Goal: Transaction & Acquisition: Purchase product/service

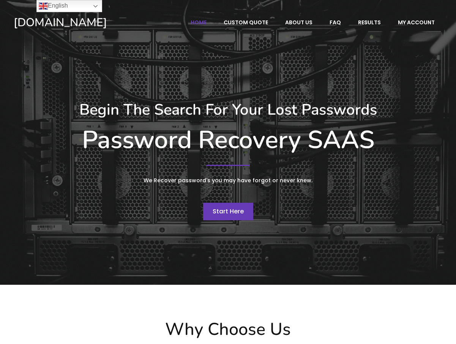
click at [234, 212] on span "Start Here" at bounding box center [228, 211] width 31 height 9
click at [94, 5] on link "English" at bounding box center [69, 6] width 66 height 12
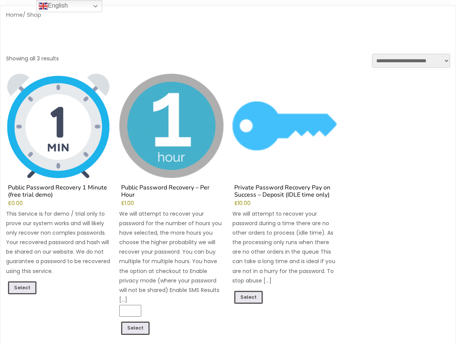
scroll to position [38, 0]
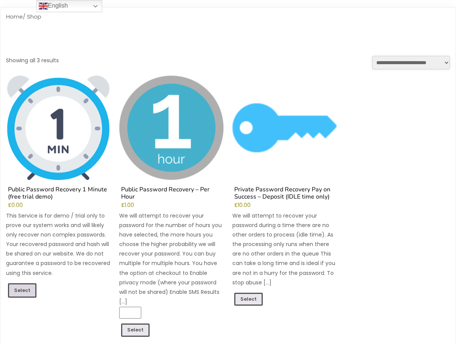
click at [23, 286] on link "Select" at bounding box center [22, 290] width 28 height 14
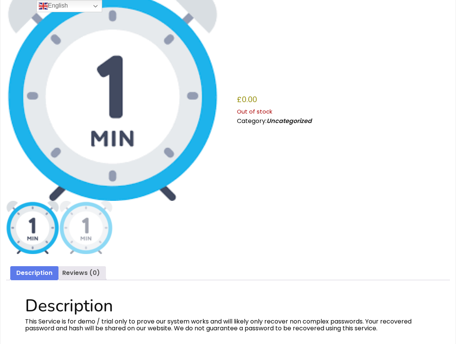
scroll to position [76, 0]
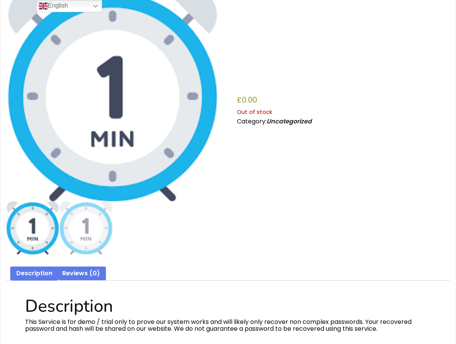
click at [75, 271] on link "Reviews (0)" at bounding box center [81, 274] width 38 height 14
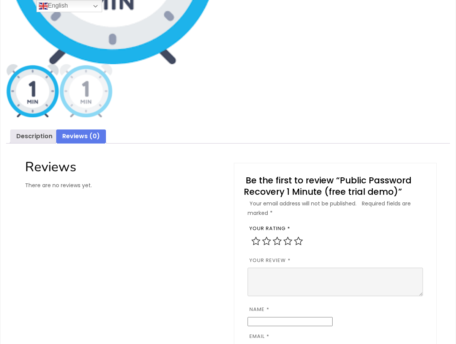
scroll to position [190, 0]
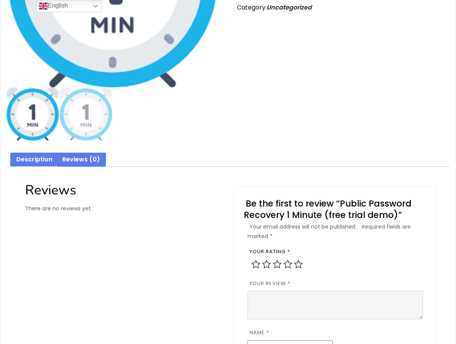
click at [29, 160] on link "Description" at bounding box center [34, 160] width 36 height 14
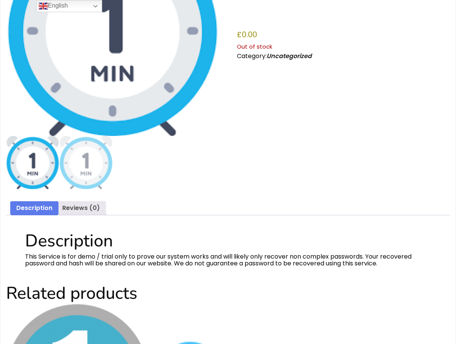
scroll to position [0, 0]
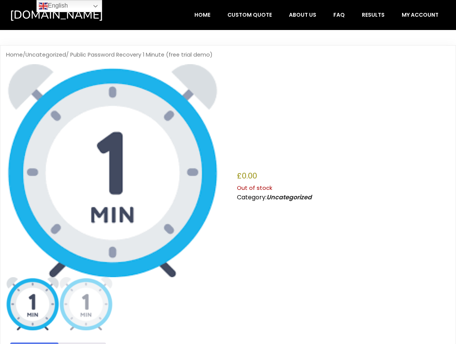
click at [256, 187] on p "Out of stock" at bounding box center [343, 188] width 213 height 10
click at [295, 197] on link "Uncategorized" at bounding box center [289, 197] width 45 height 9
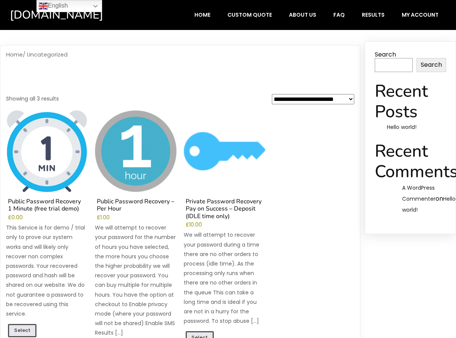
click at [51, 156] on img at bounding box center [47, 152] width 82 height 82
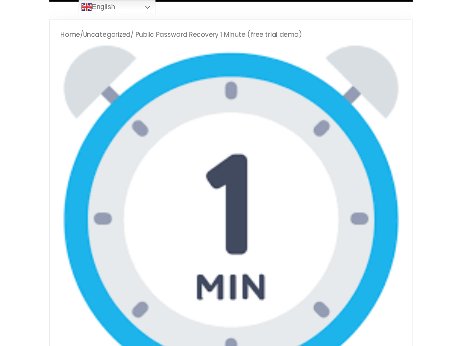
scroll to position [190, 0]
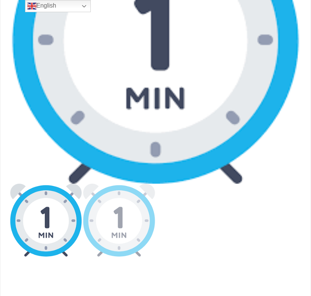
click at [48, 218] on img at bounding box center [45, 220] width 73 height 73
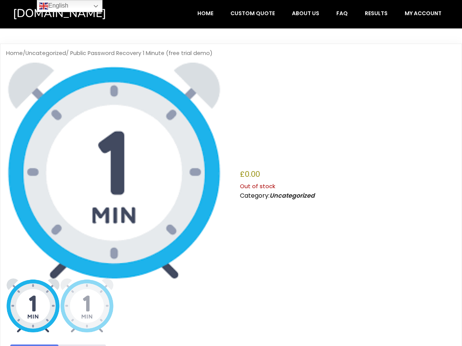
scroll to position [0, 0]
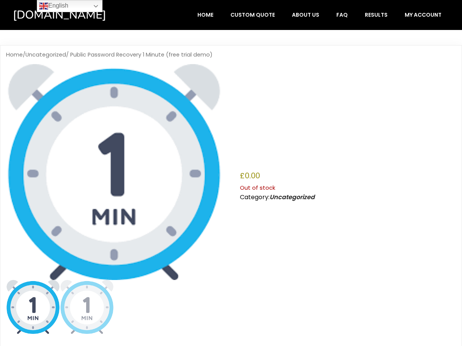
click at [126, 177] on img at bounding box center [114, 172] width 216 height 216
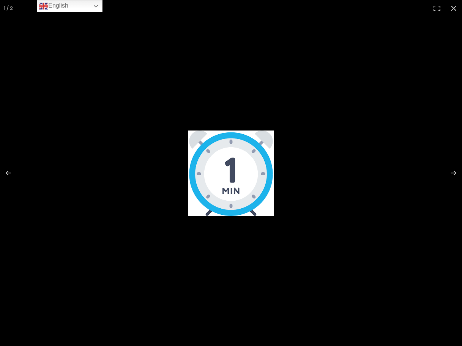
click at [237, 169] on img at bounding box center [230, 173] width 85 height 85
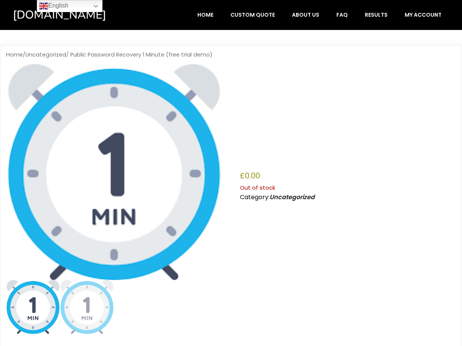
click at [202, 79] on img at bounding box center [114, 172] width 216 height 216
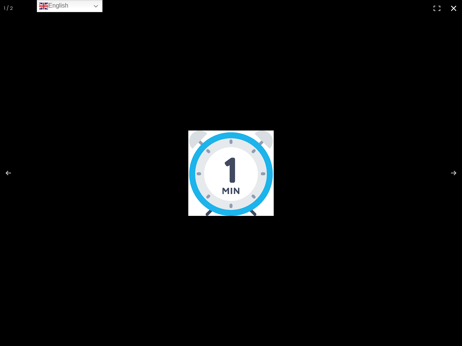
click at [202, 79] on div at bounding box center [231, 173] width 462 height 346
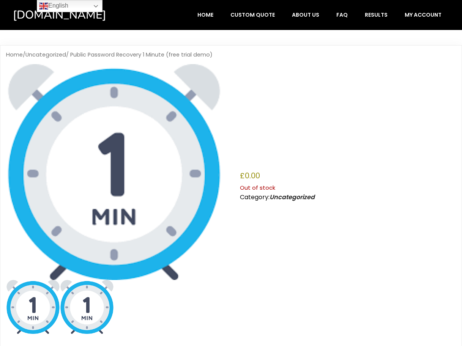
click at [88, 304] on img at bounding box center [87, 307] width 54 height 54
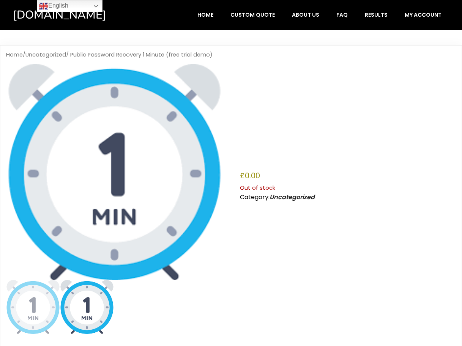
click at [90, 303] on img at bounding box center [87, 307] width 54 height 54
click at [42, 303] on img at bounding box center [33, 307] width 54 height 54
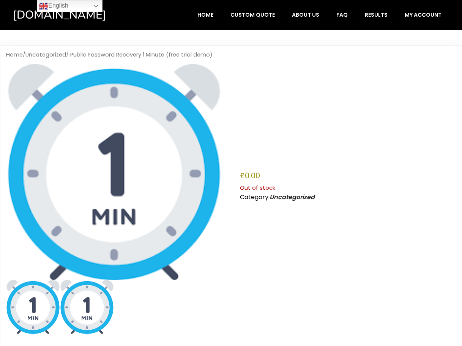
click at [84, 302] on img at bounding box center [87, 307] width 54 height 54
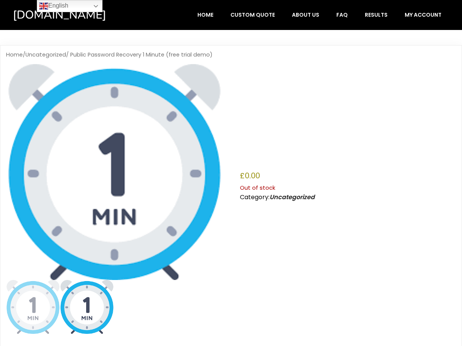
click at [145, 130] on img at bounding box center [114, 172] width 216 height 216
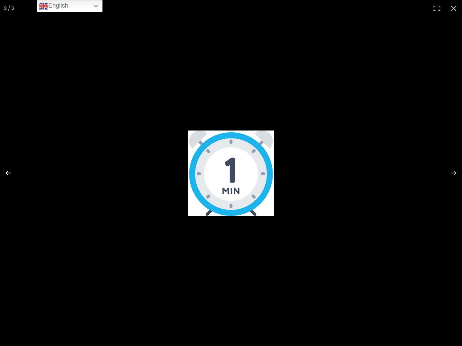
click at [3, 174] on button "Previous (arrow left)" at bounding box center [13, 173] width 27 height 38
click at [5, 173] on button "Previous (arrow left)" at bounding box center [13, 173] width 27 height 38
click at [272, 119] on div at bounding box center [231, 173] width 462 height 346
